Goal: Task Accomplishment & Management: Use online tool/utility

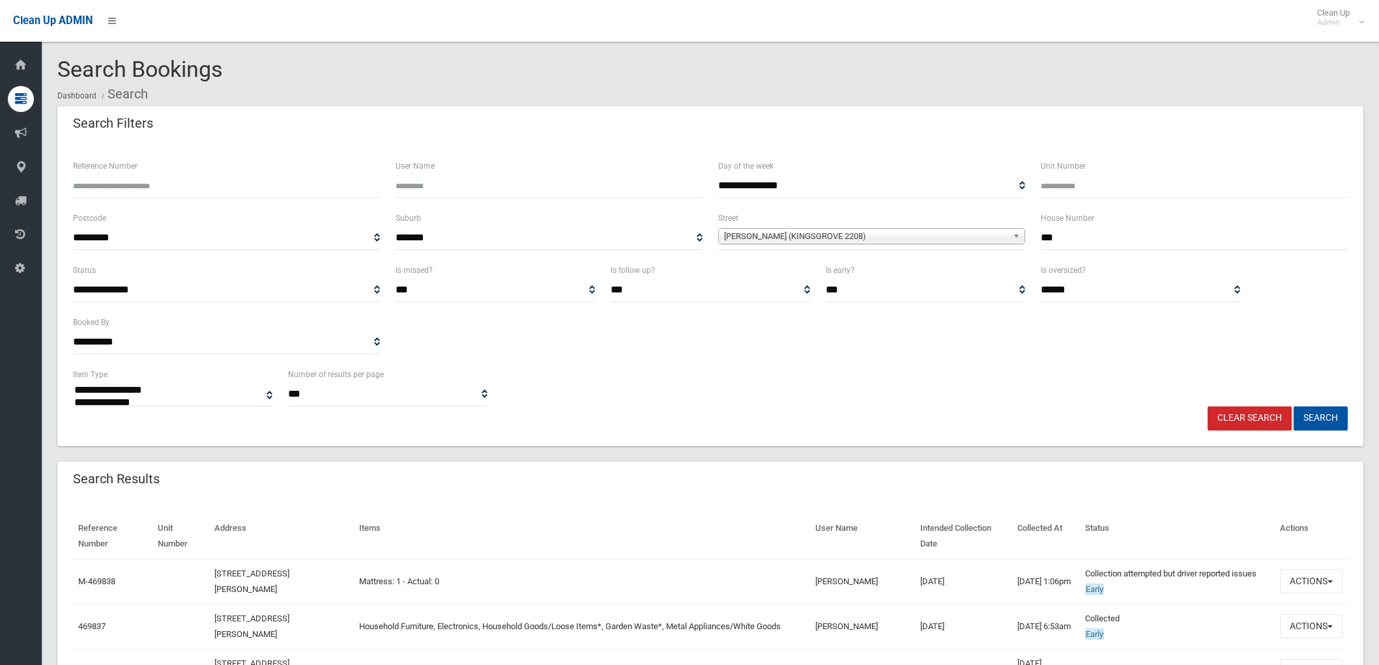
select select
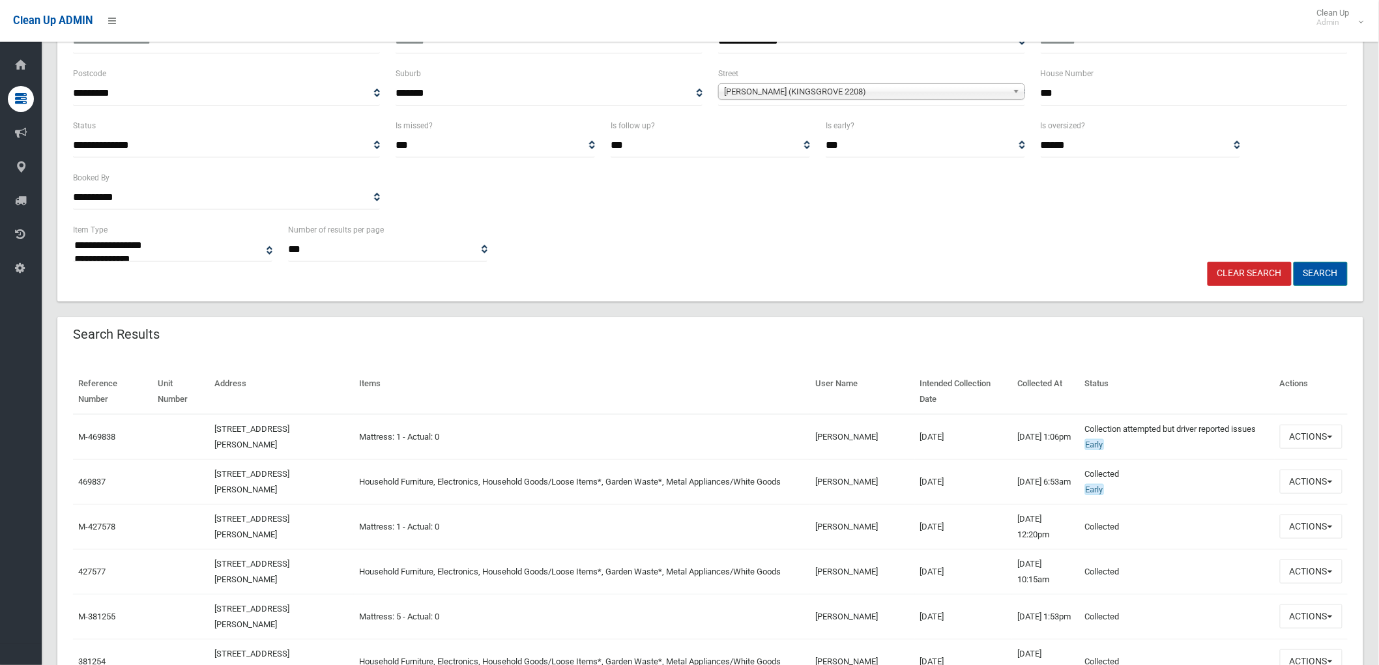
scroll to position [145, 0]
click at [1233, 270] on link "Clear Search" at bounding box center [1249, 274] width 84 height 24
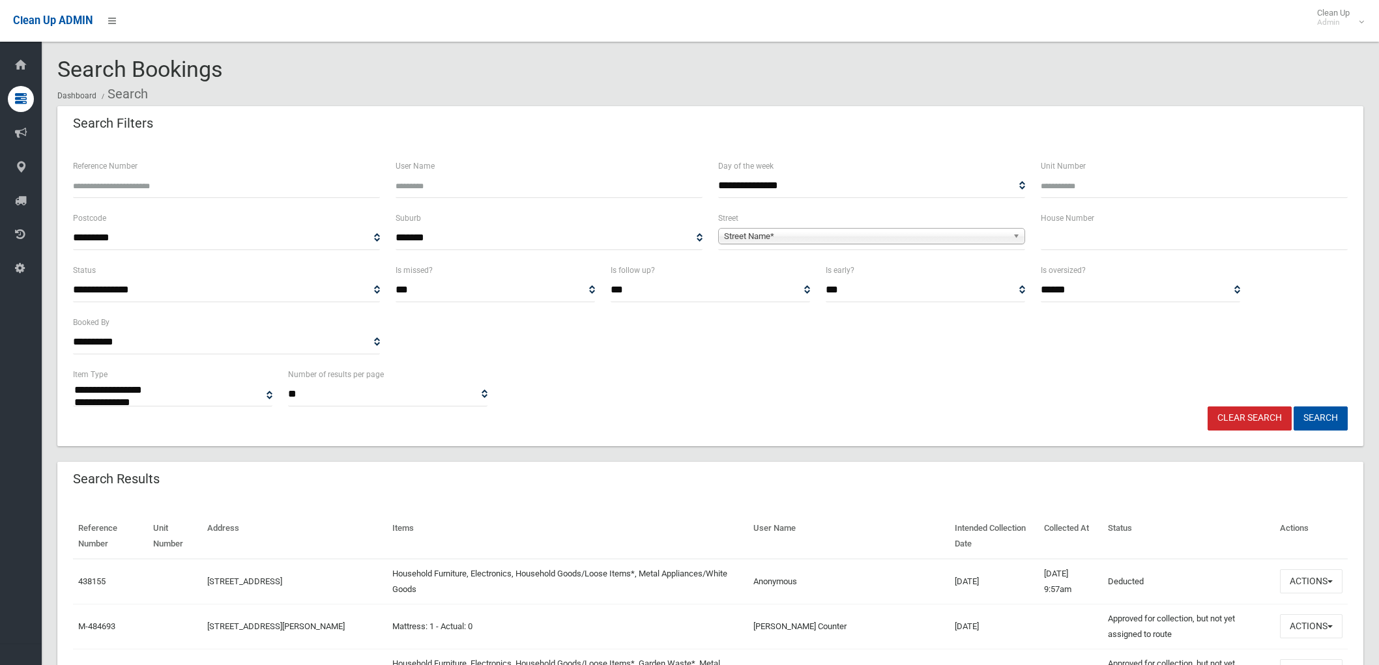
select select
click at [763, 237] on span "Street Name*" at bounding box center [865, 237] width 283 height 16
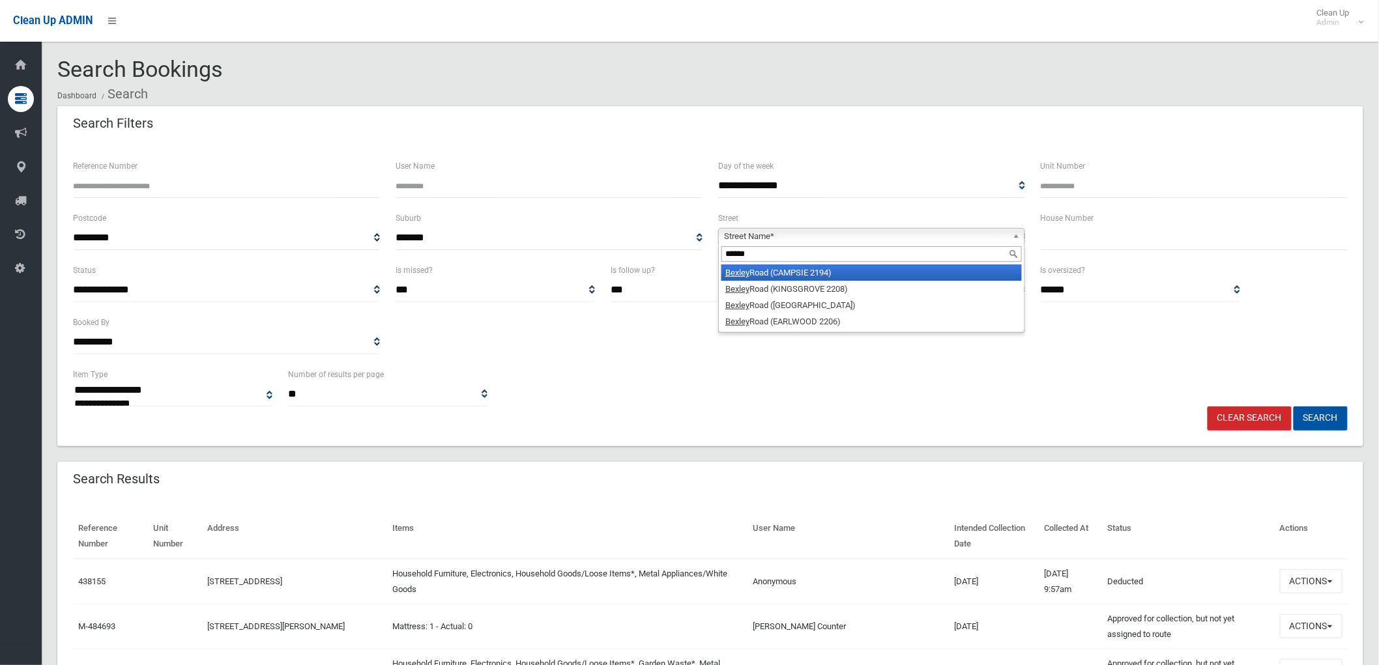
type input "******"
click at [805, 274] on li "Bexley Road (CAMPSIE 2194)" at bounding box center [871, 273] width 300 height 16
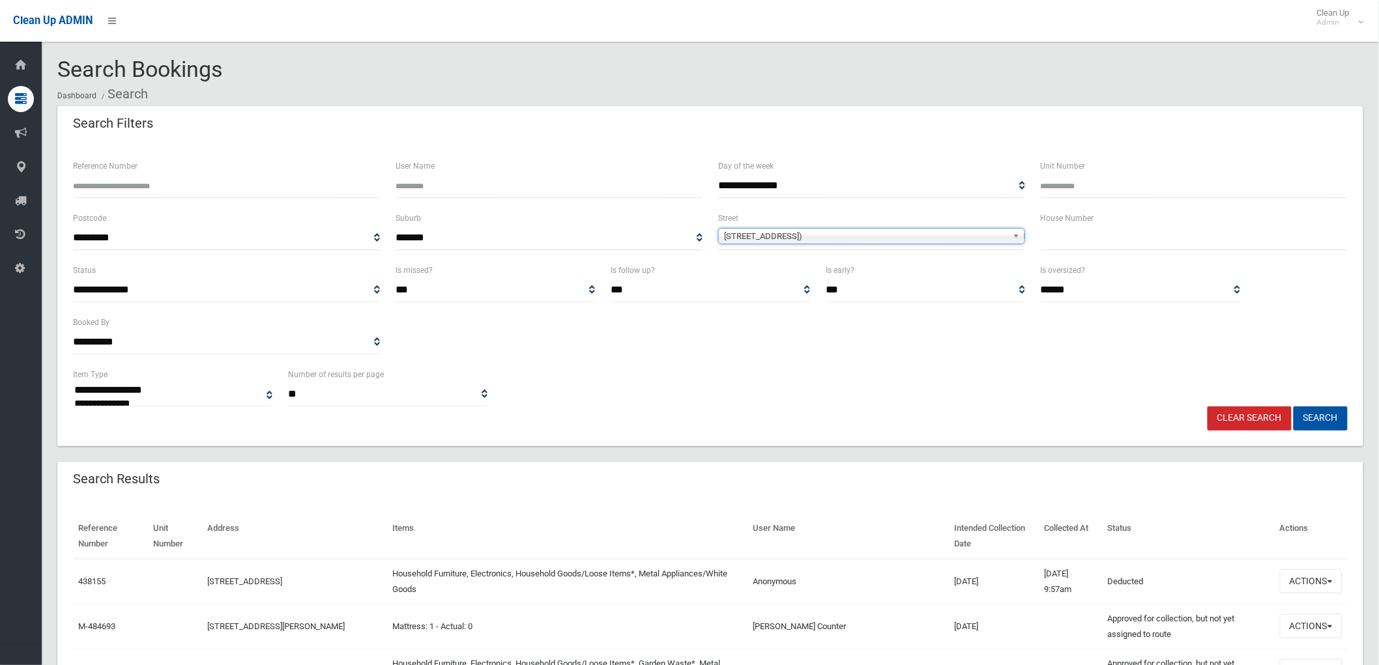
click at [1063, 239] on input "text" at bounding box center [1194, 238] width 307 height 24
type input "**"
click at [1320, 416] on button "Search" at bounding box center [1320, 419] width 54 height 24
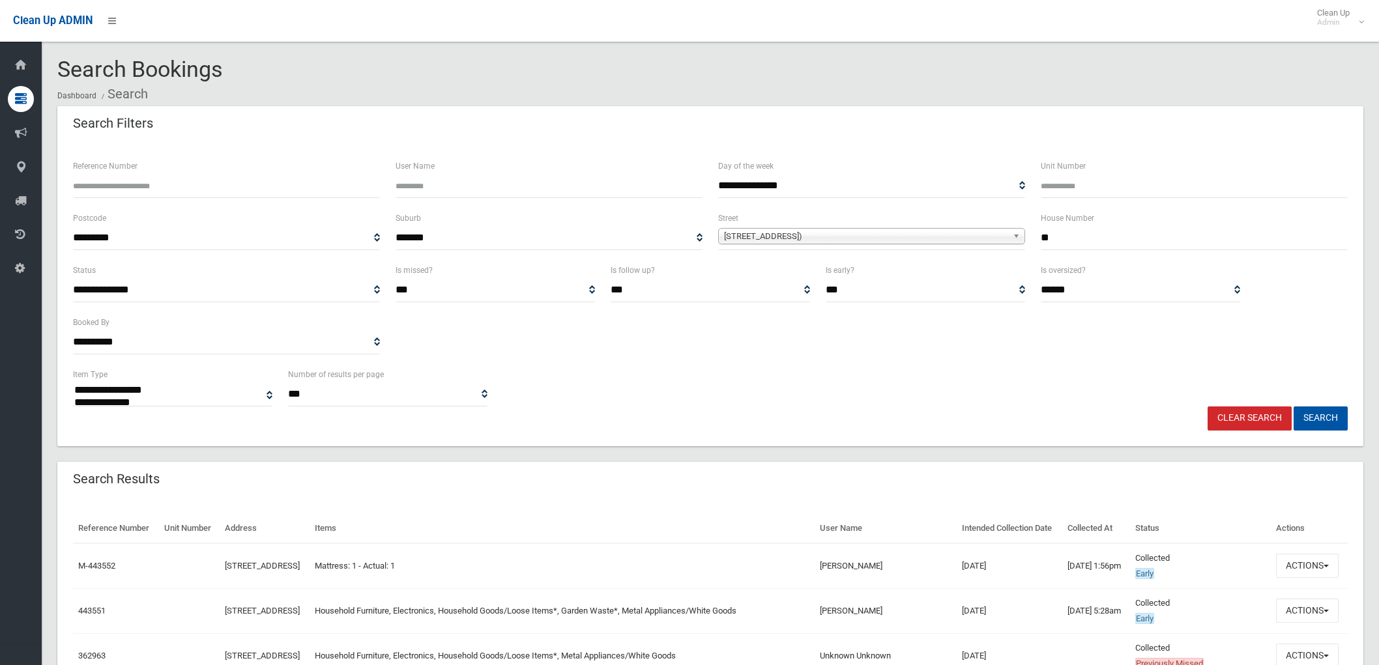
select select
click at [1320, 623] on button "Actions" at bounding box center [1307, 611] width 63 height 24
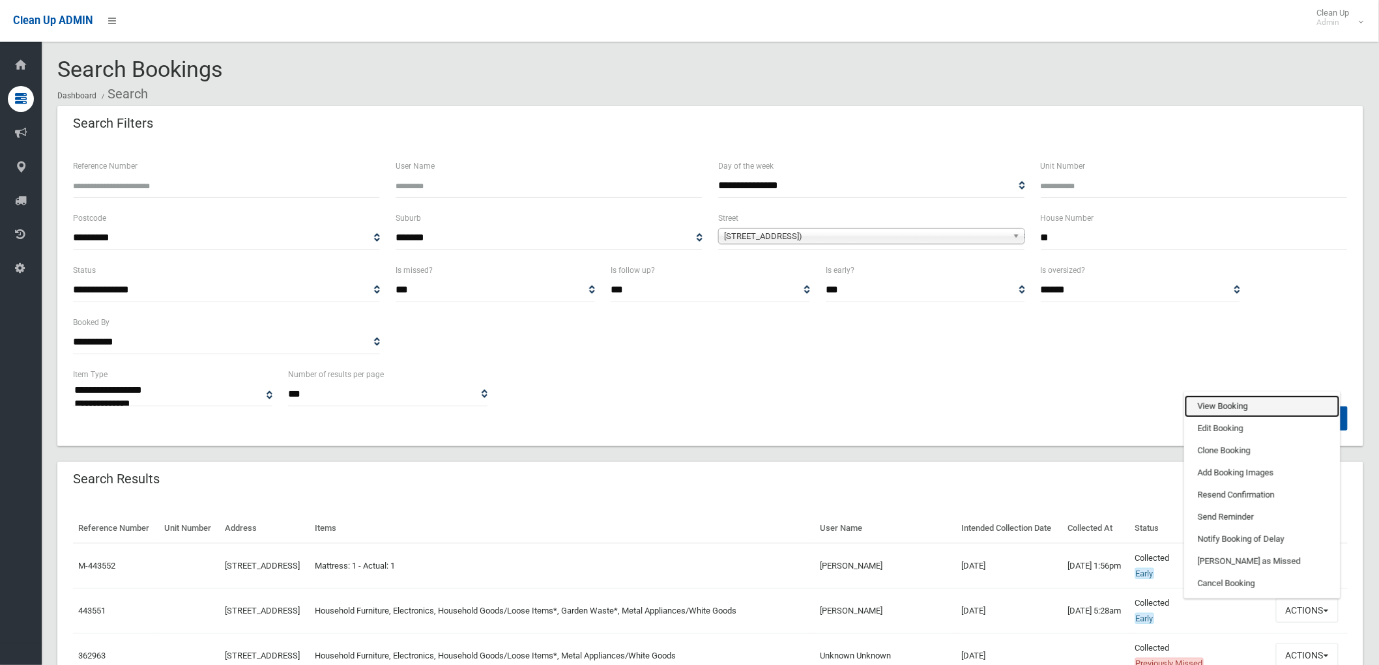
click at [1242, 418] on link "View Booking" at bounding box center [1261, 406] width 155 height 22
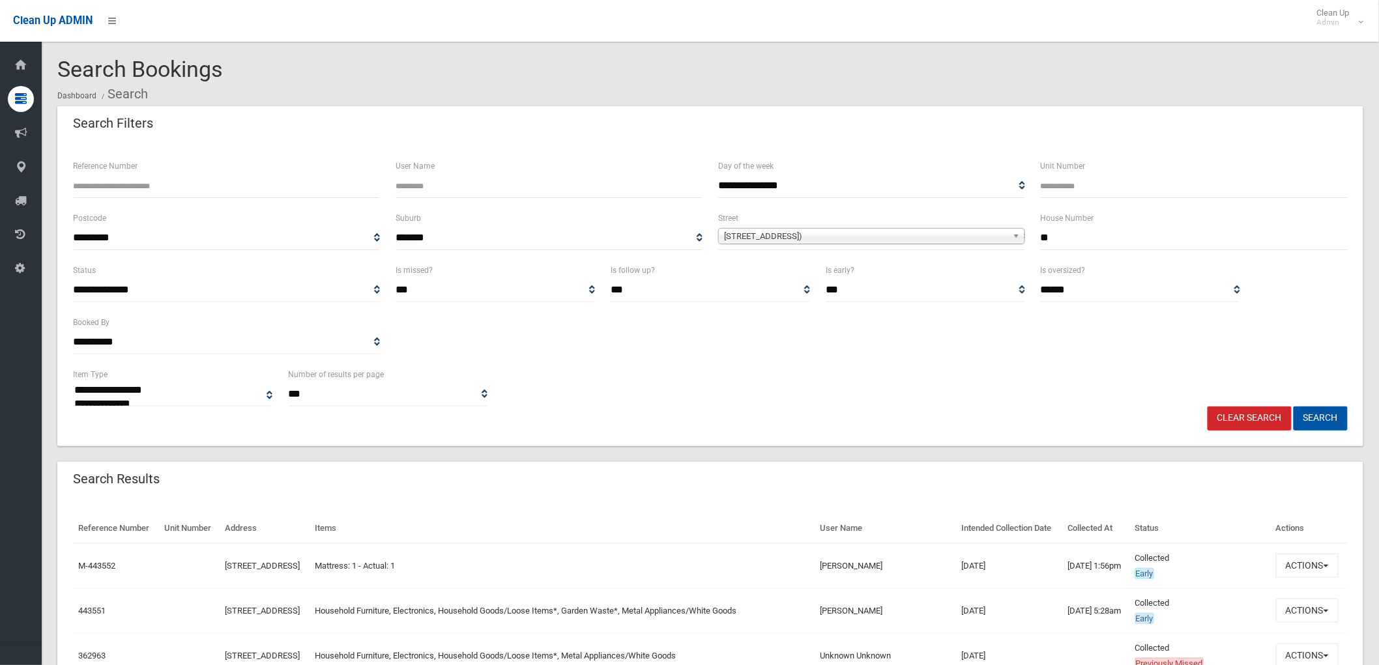
click at [1262, 414] on link "Clear Search" at bounding box center [1249, 419] width 84 height 24
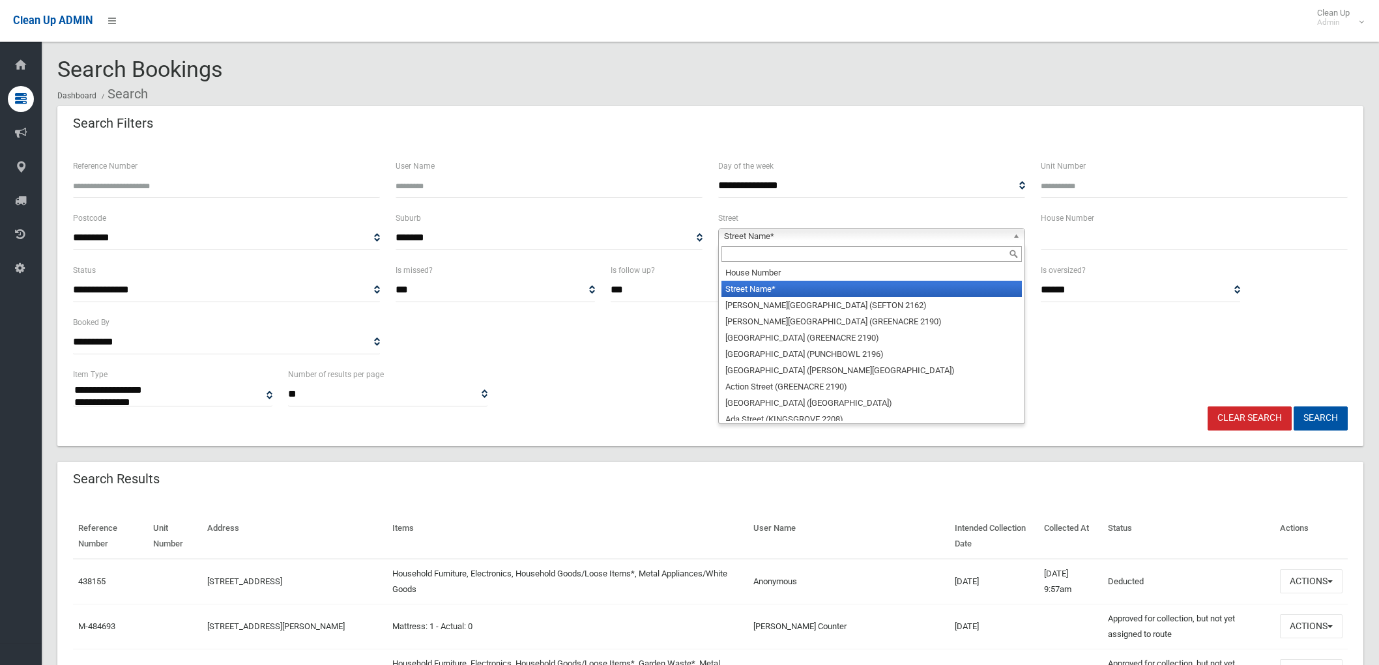
select select
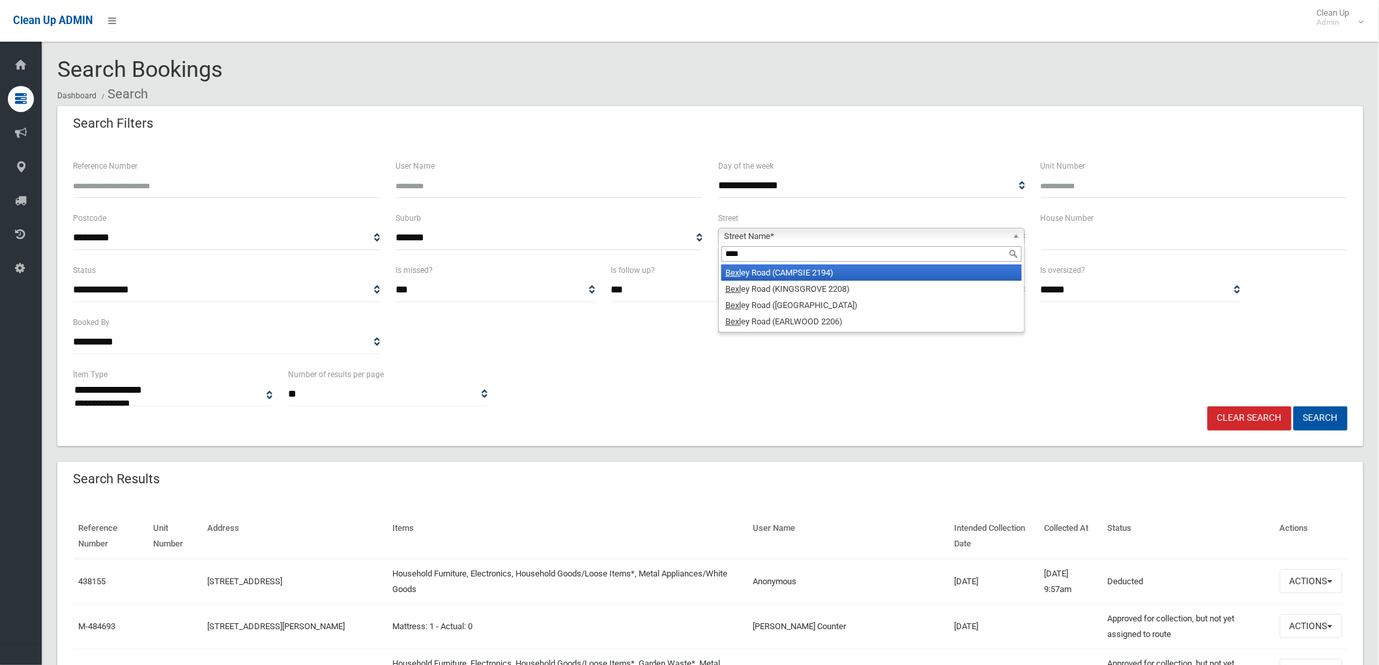
type input "****"
click at [808, 265] on li "[GEOGRAPHIC_DATA] (CAMPSIE 2194)" at bounding box center [871, 273] width 300 height 16
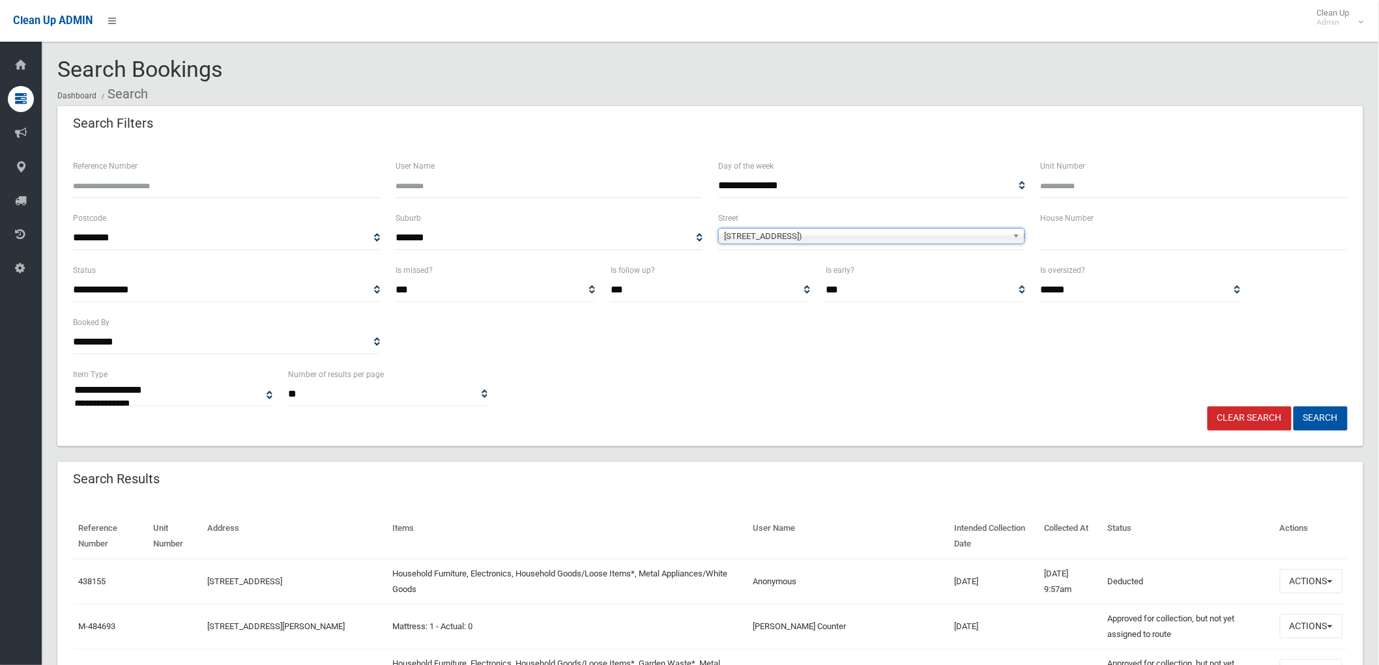
click at [1087, 242] on input "text" at bounding box center [1194, 238] width 307 height 24
type input "**"
click at [1327, 418] on button "Search" at bounding box center [1320, 419] width 54 height 24
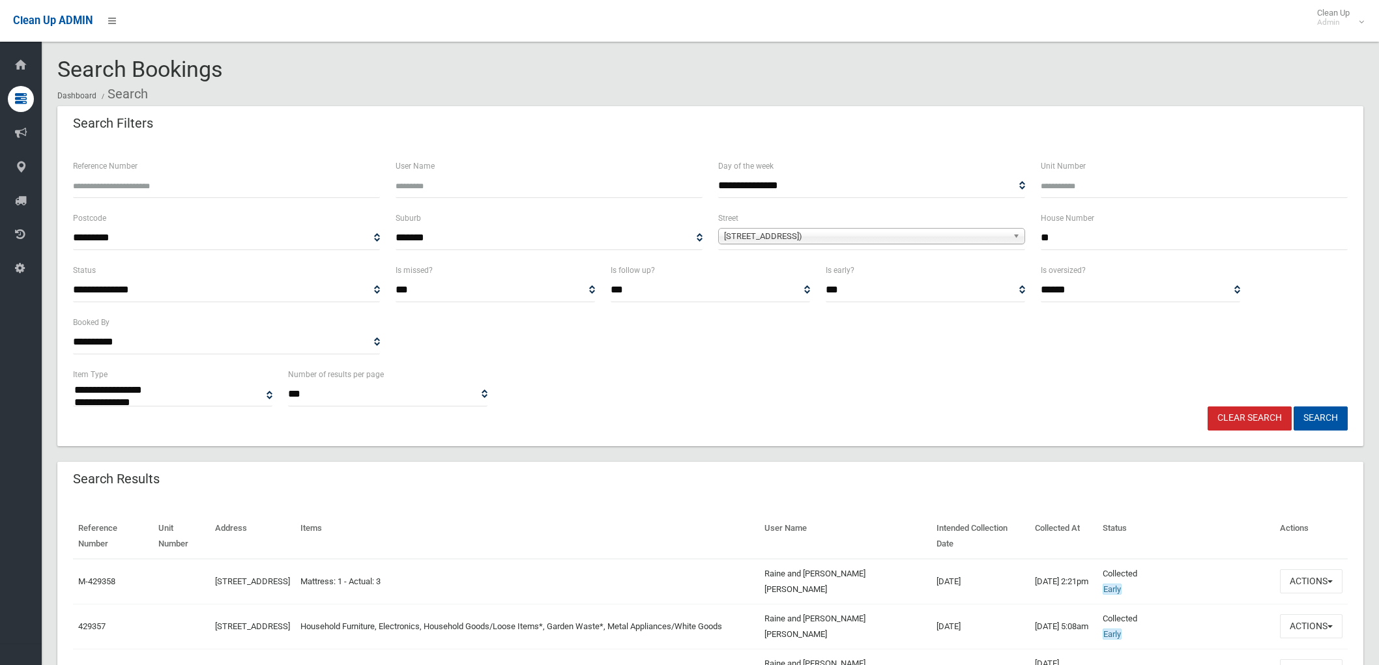
select select
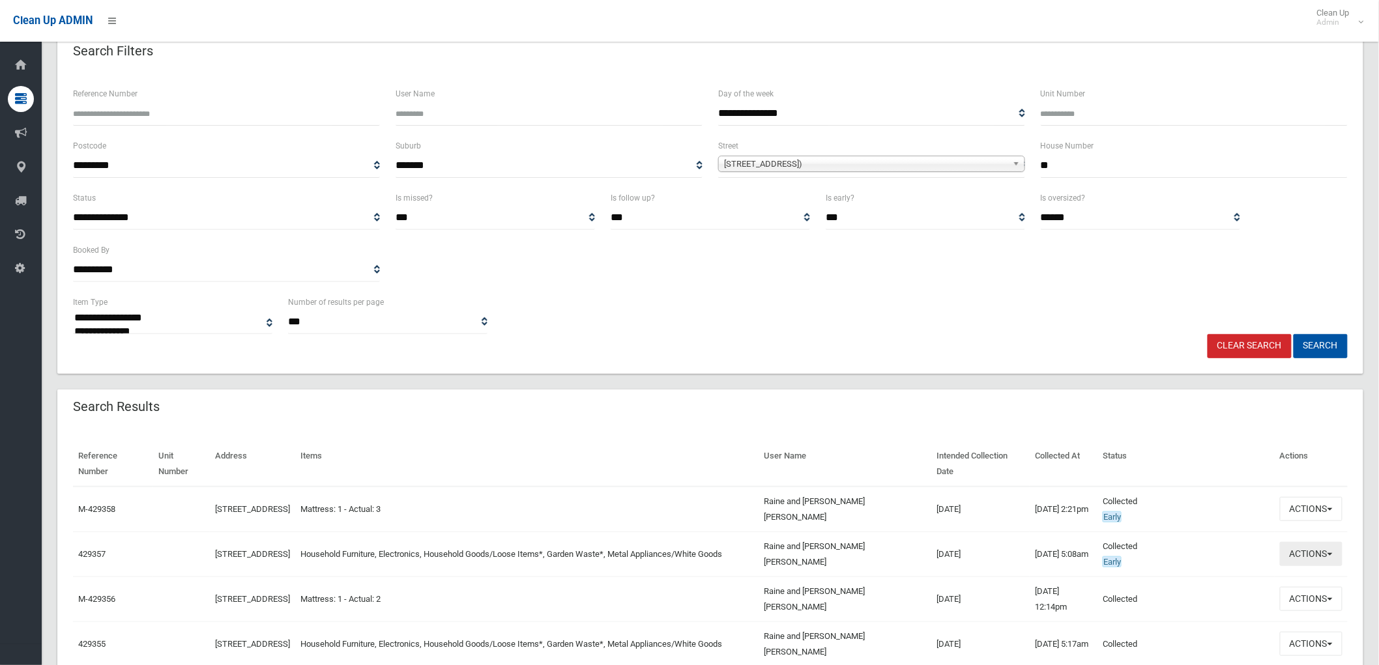
click at [1312, 555] on button "Actions" at bounding box center [1311, 554] width 63 height 24
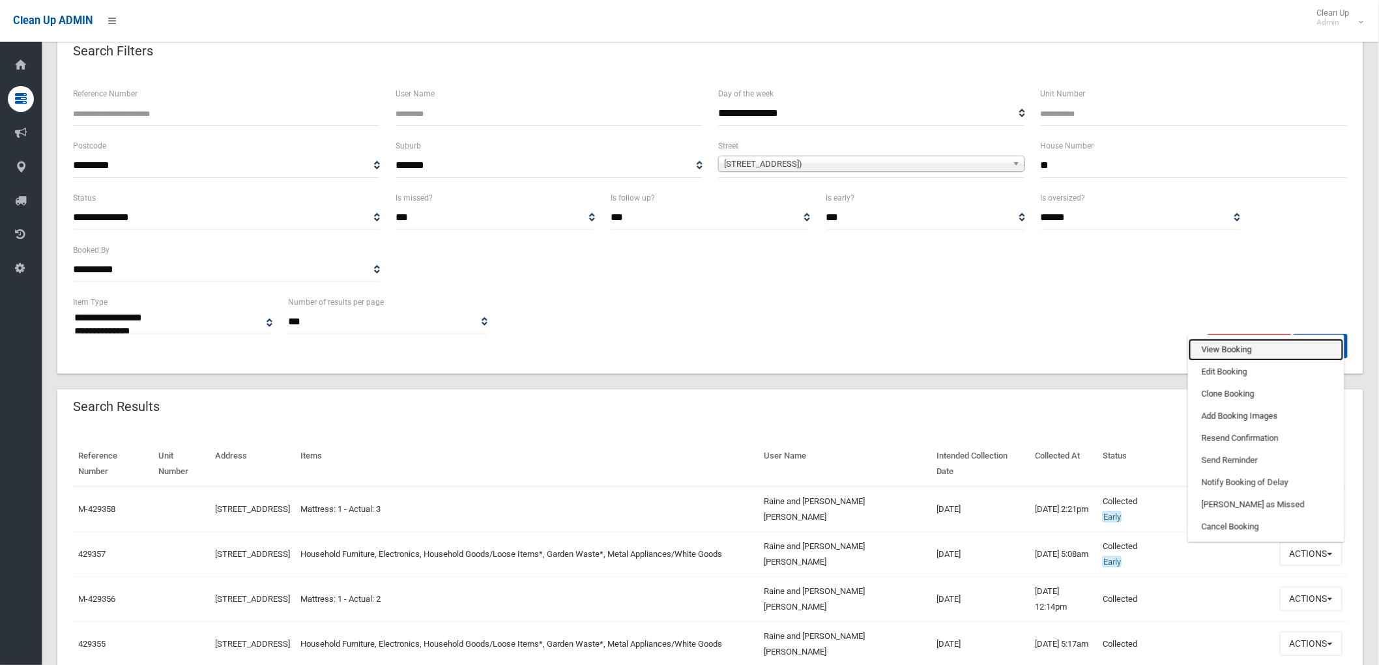
click at [1243, 345] on link "View Booking" at bounding box center [1265, 350] width 155 height 22
